Goal: Information Seeking & Learning: Learn about a topic

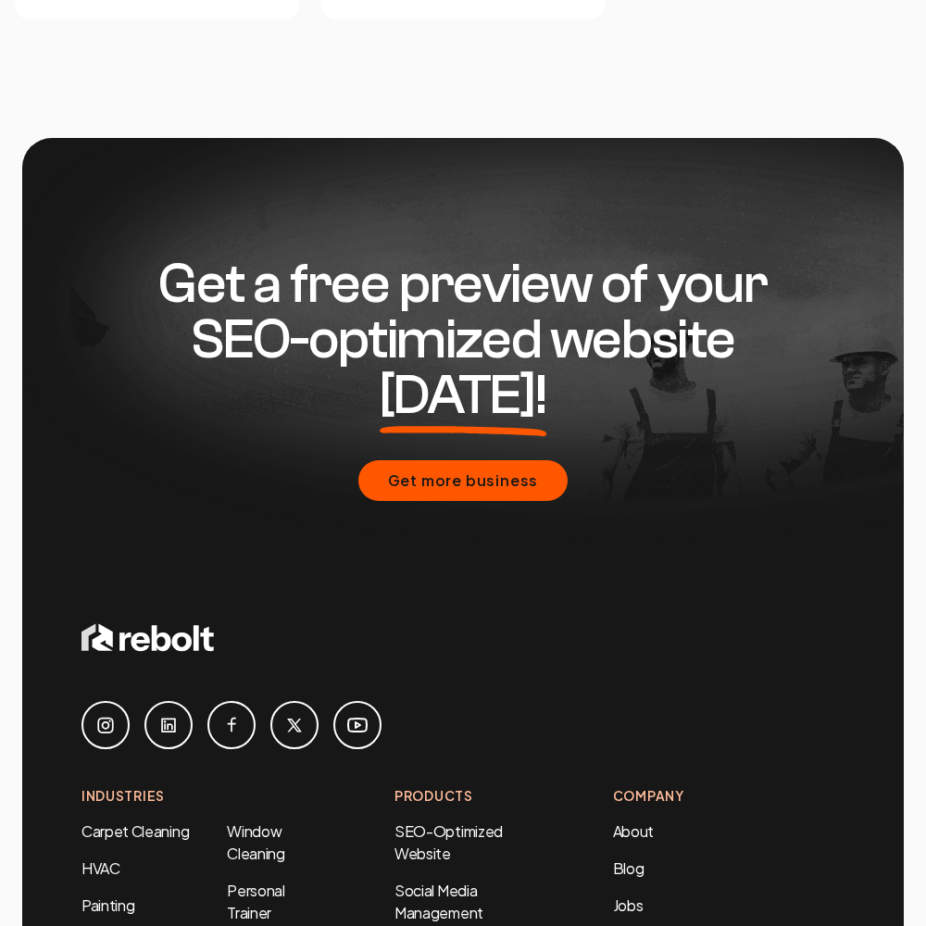
scroll to position [7929, 0]
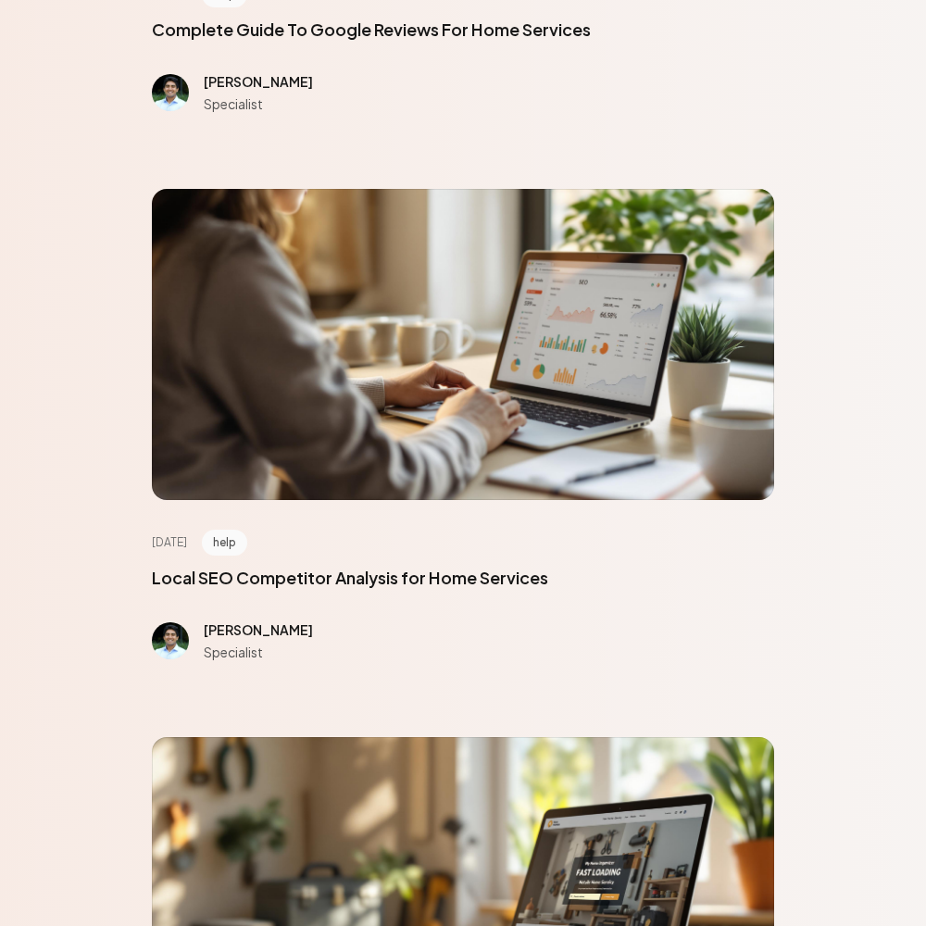
scroll to position [8337, 0]
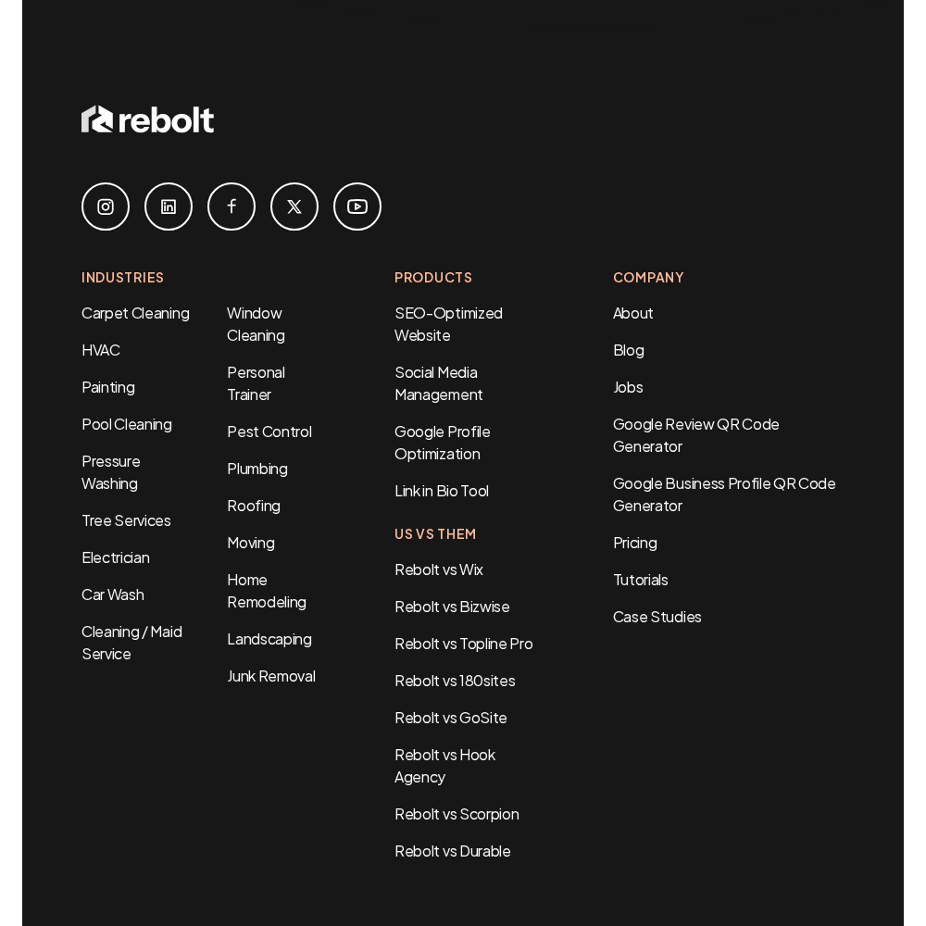
scroll to position [1513, 0]
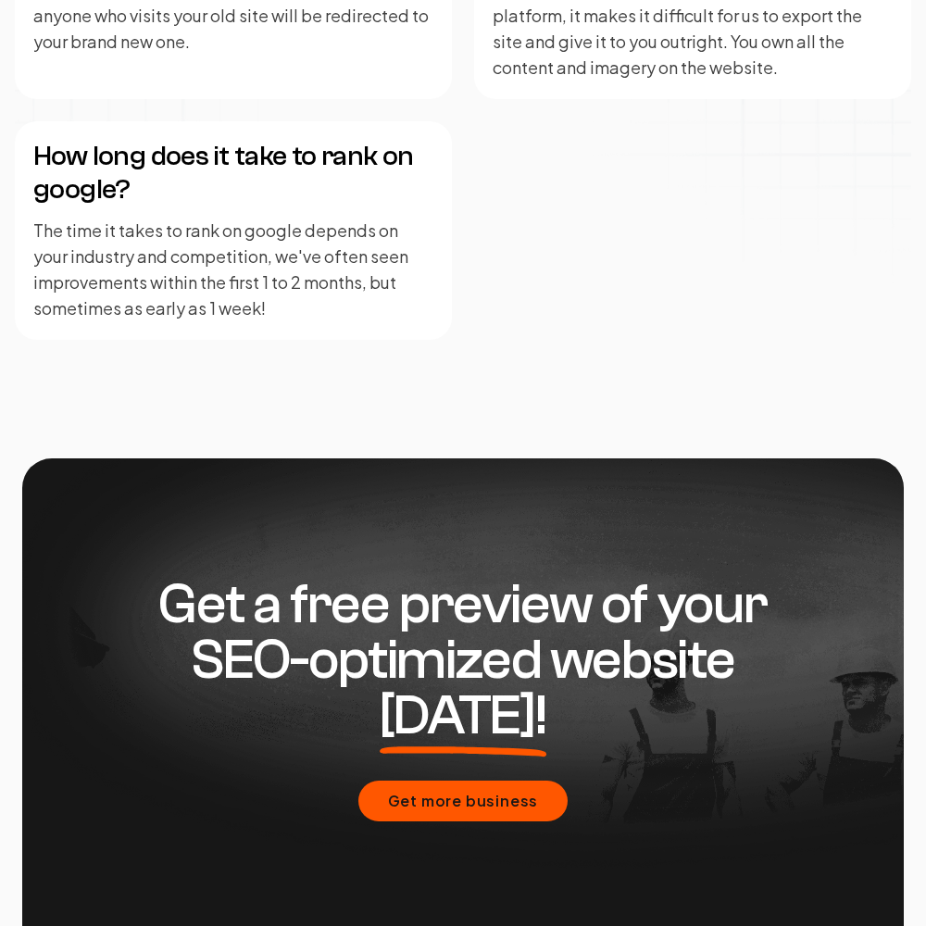
scroll to position [4562, 0]
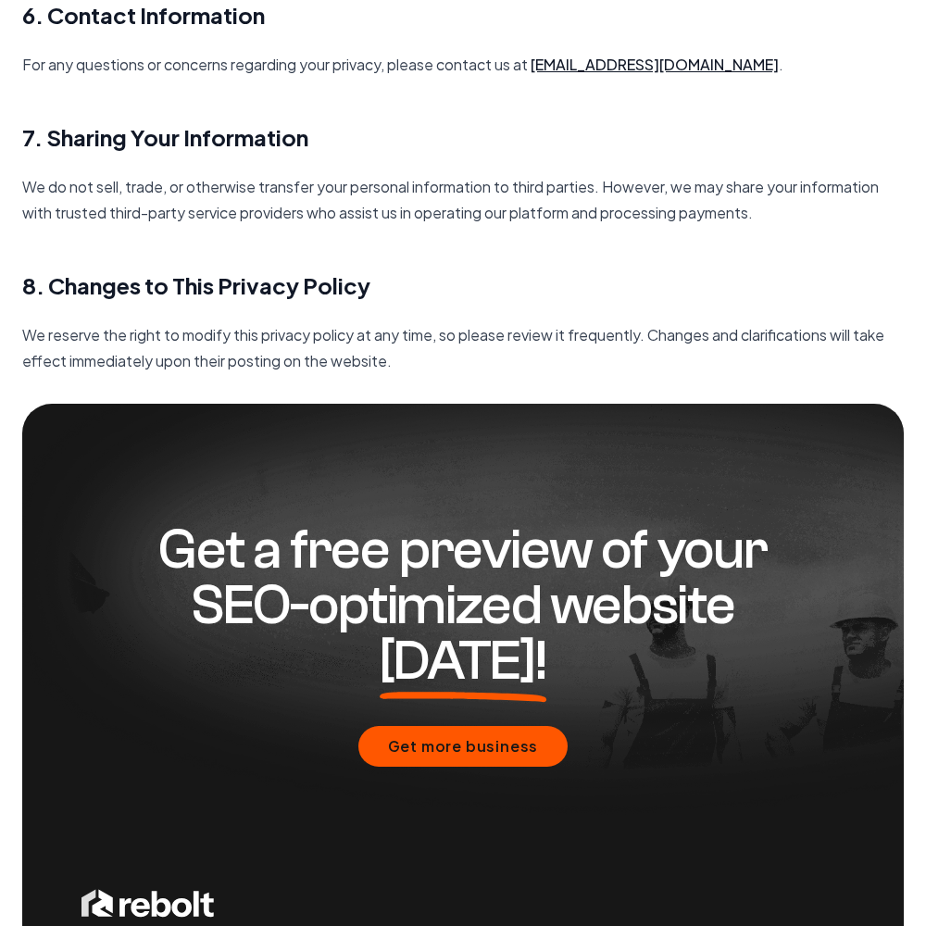
scroll to position [2681, 0]
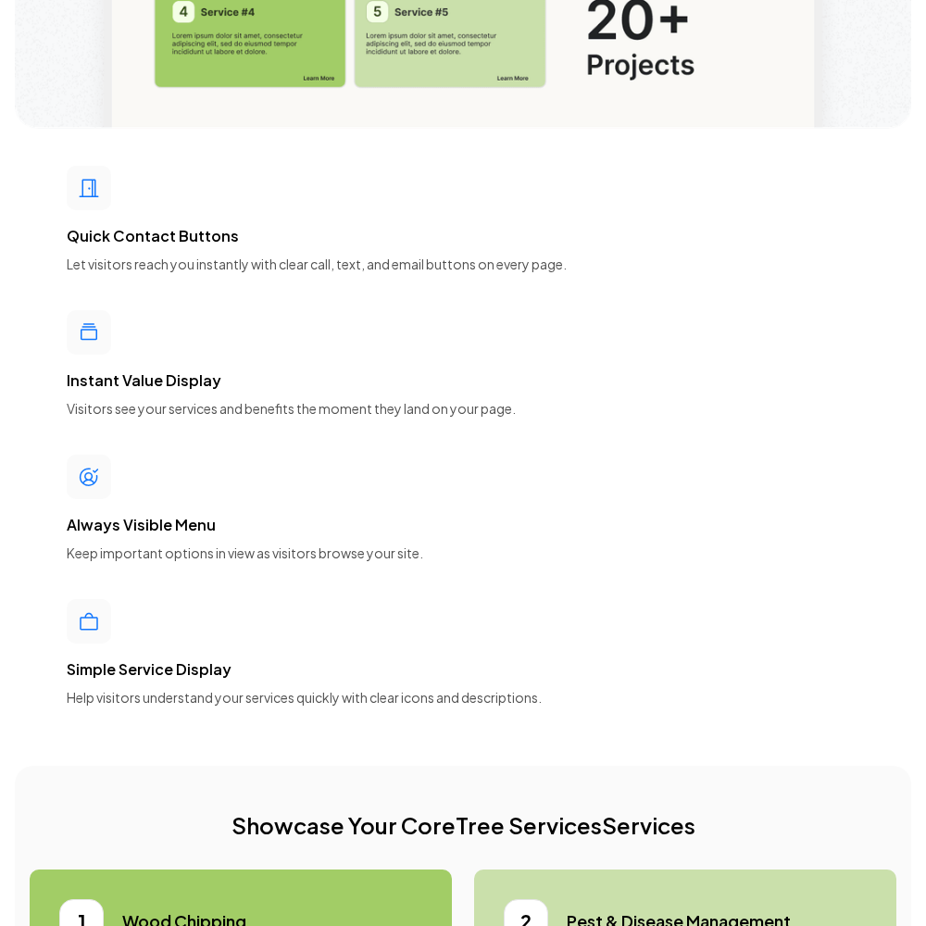
scroll to position [8337, 0]
